Goal: Task Accomplishment & Management: Manage account settings

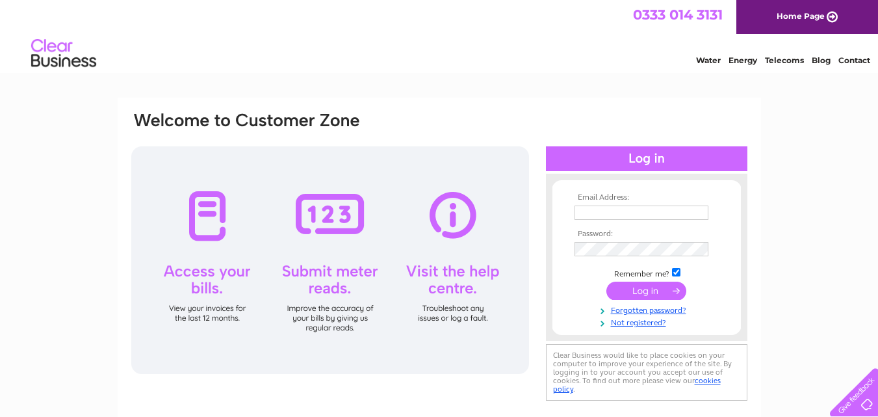
type input "buxton4x4@gmail.com"
click at [641, 291] on input "submit" at bounding box center [646, 290] width 80 height 18
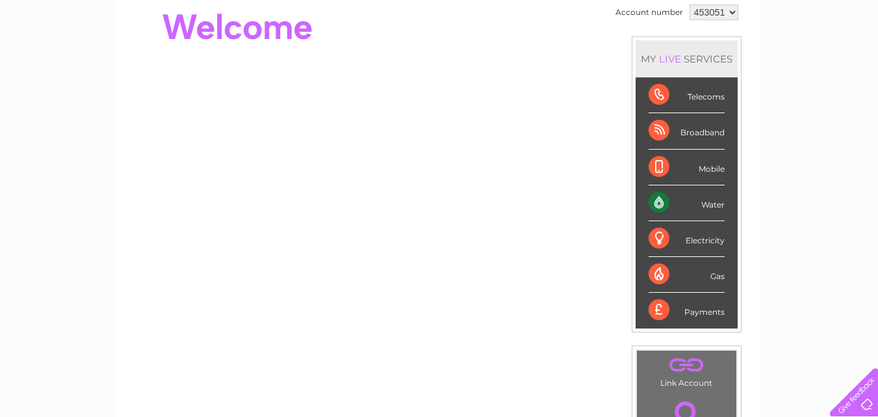
scroll to position [195, 0]
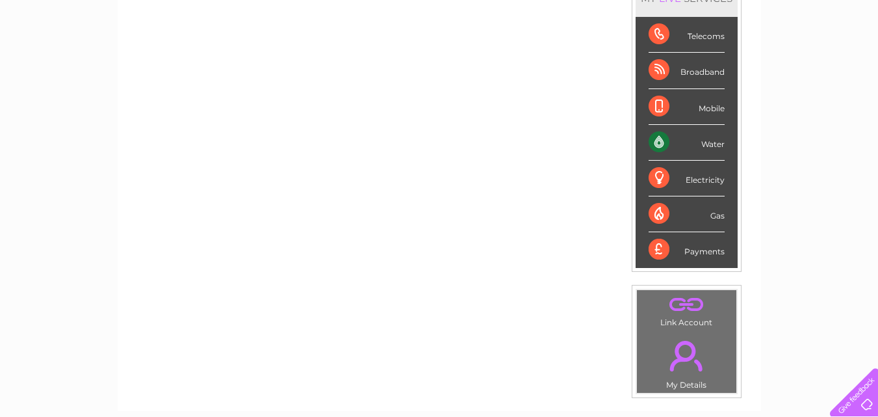
click at [700, 144] on div "Water" at bounding box center [687, 143] width 76 height 36
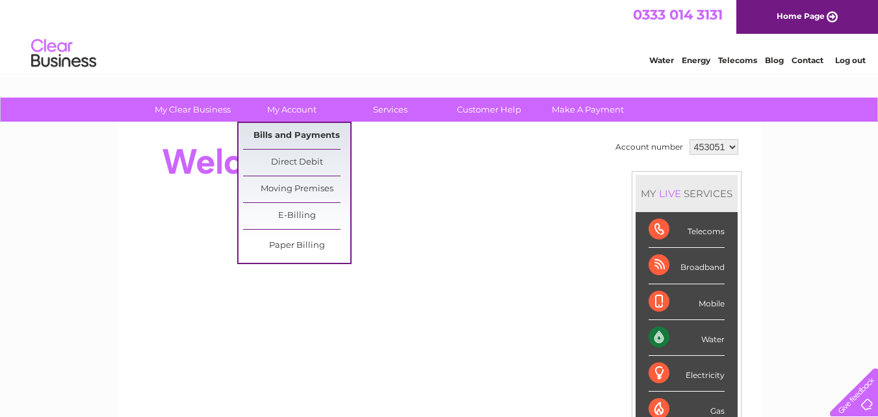
click at [292, 136] on link "Bills and Payments" at bounding box center [296, 136] width 107 height 26
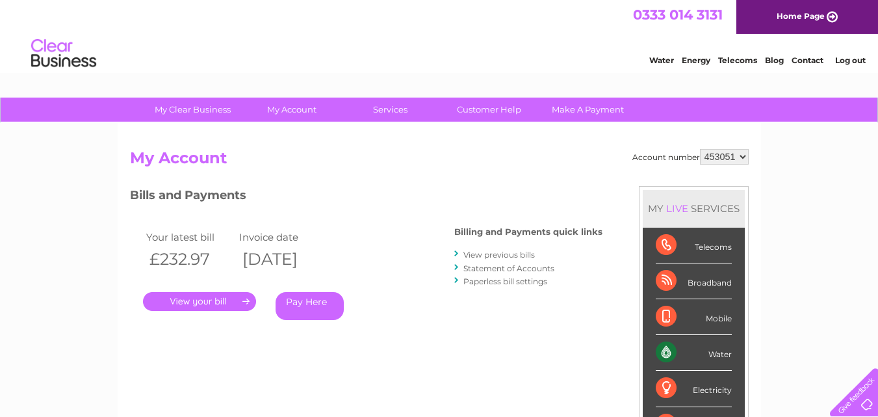
click at [233, 305] on link "." at bounding box center [199, 301] width 113 height 19
click at [499, 258] on link "View previous bills" at bounding box center [498, 255] width 71 height 10
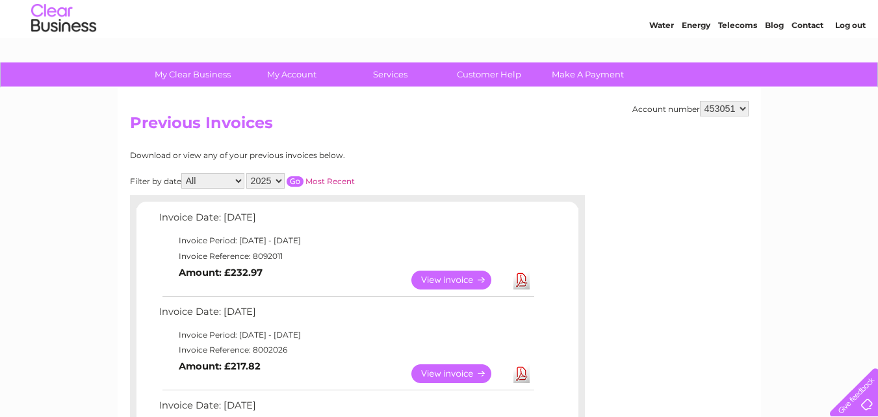
scroll to position [130, 0]
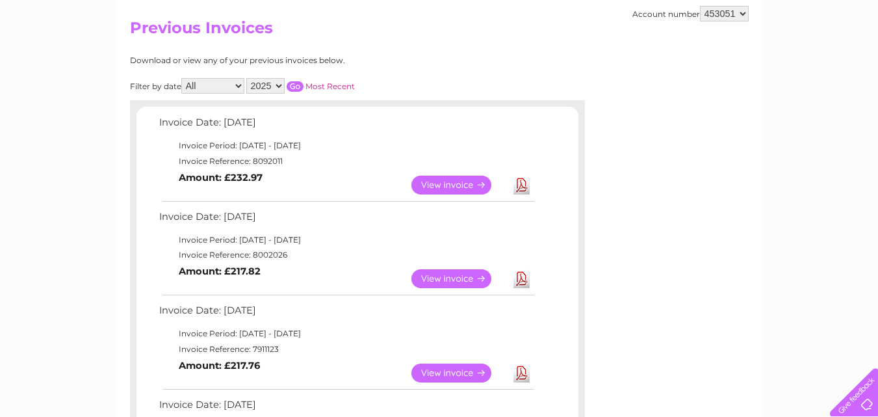
click at [460, 278] on link "View" at bounding box center [459, 278] width 96 height 19
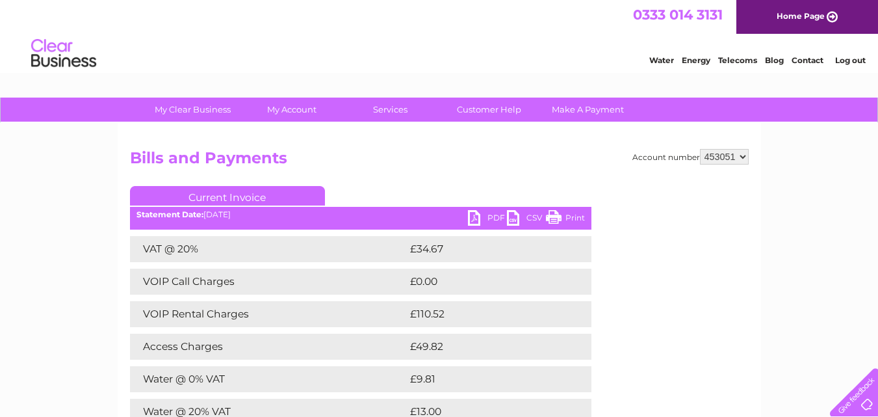
click at [472, 220] on link "PDF" at bounding box center [487, 219] width 39 height 19
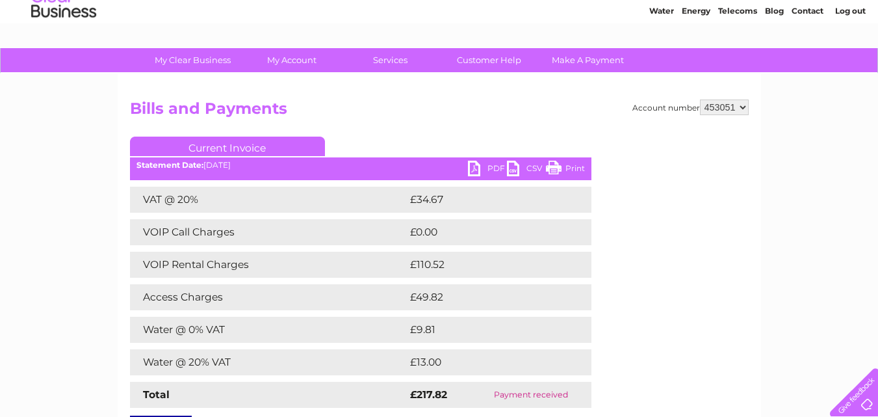
scroll to position [49, 0]
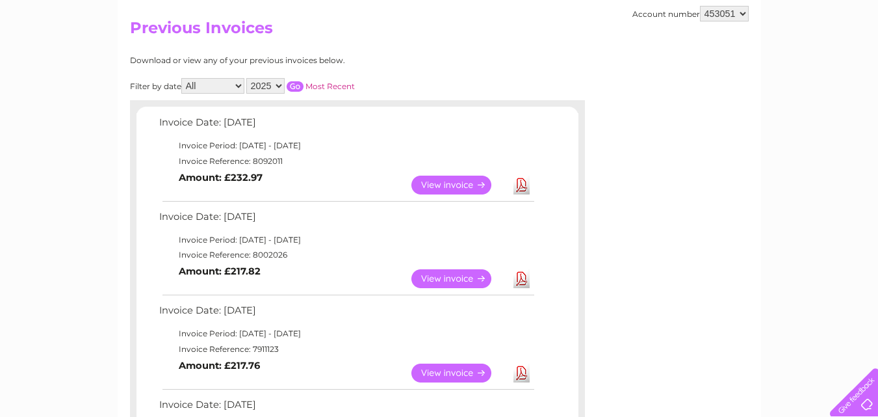
click at [446, 187] on link "View" at bounding box center [459, 184] width 96 height 19
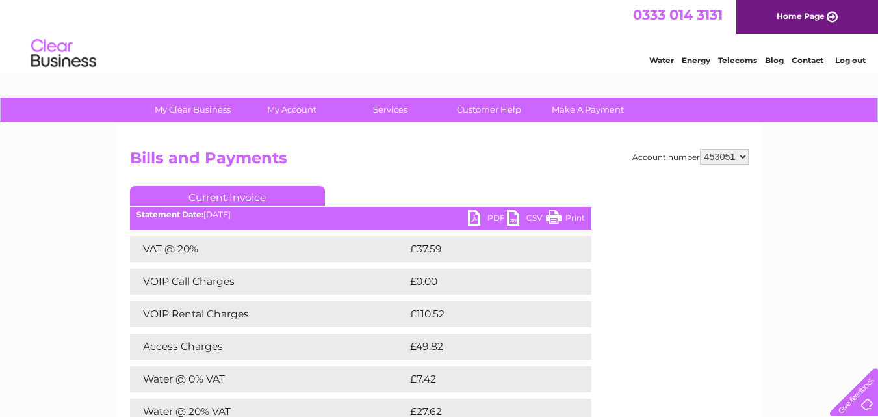
click at [476, 213] on link "PDF" at bounding box center [487, 219] width 39 height 19
